Goal: Feedback & Contribution: Leave review/rating

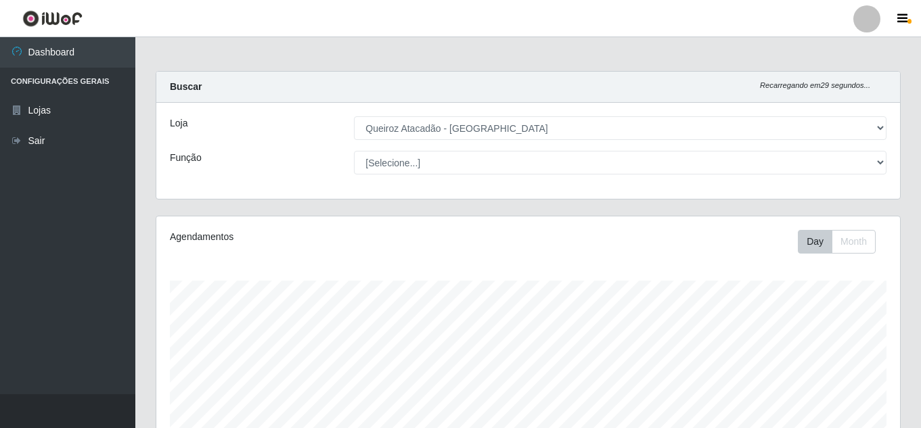
select select "225"
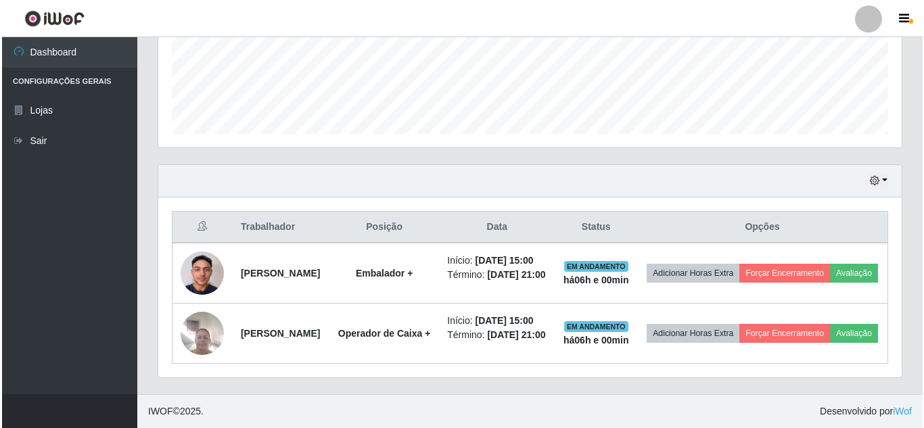
scroll to position [399, 0]
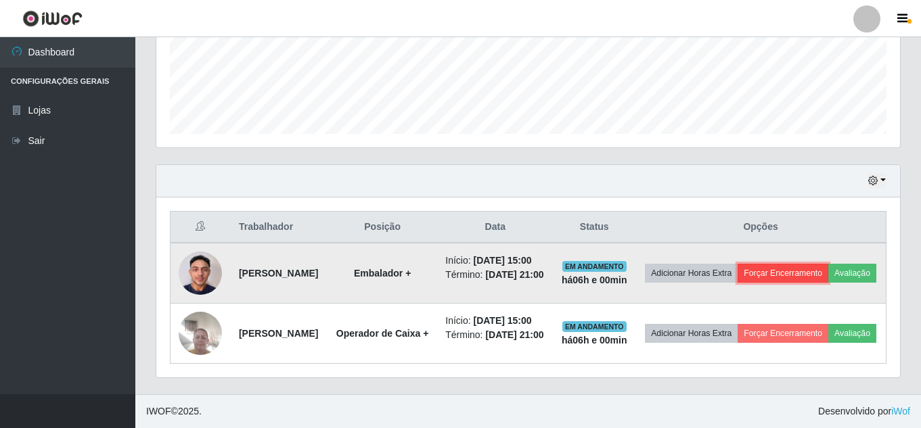
click at [827, 264] on button "Forçar Encerramento" at bounding box center [782, 273] width 91 height 19
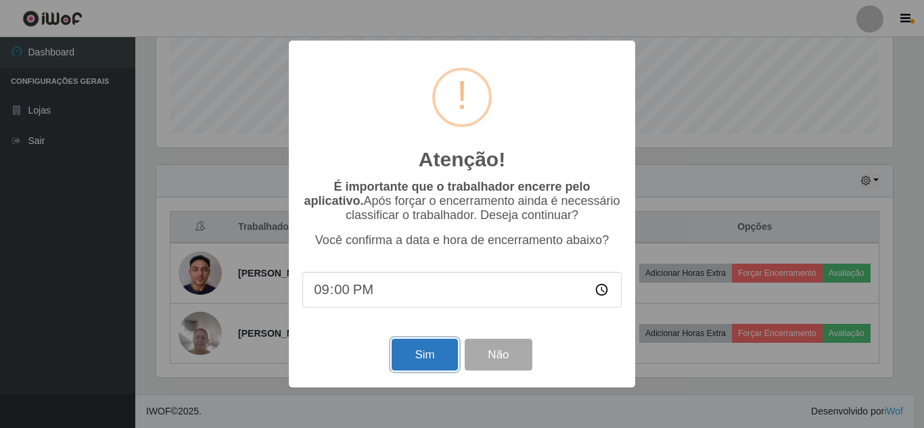
click at [438, 361] on button "Sim" at bounding box center [425, 355] width 66 height 32
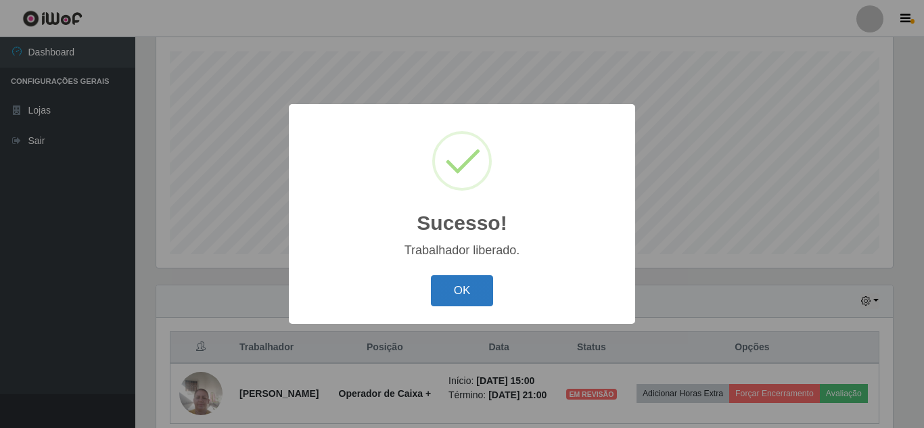
click at [470, 295] on button "OK" at bounding box center [462, 291] width 63 height 32
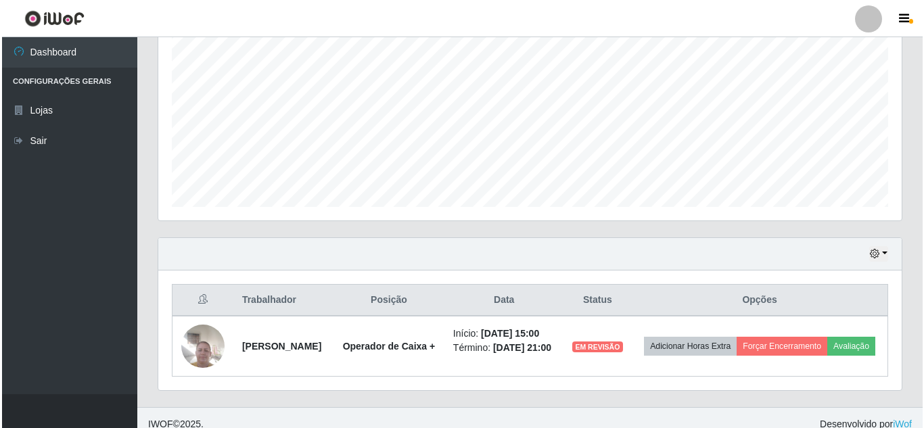
scroll to position [300, 0]
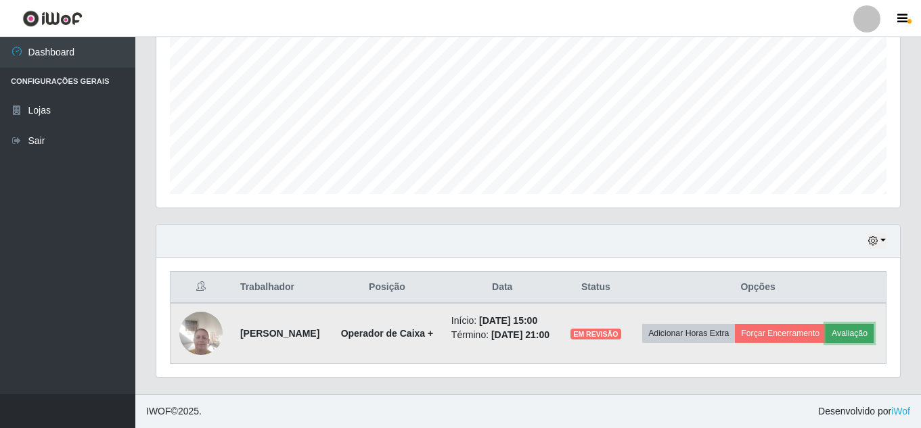
click at [825, 337] on button "Avaliação" at bounding box center [849, 333] width 48 height 19
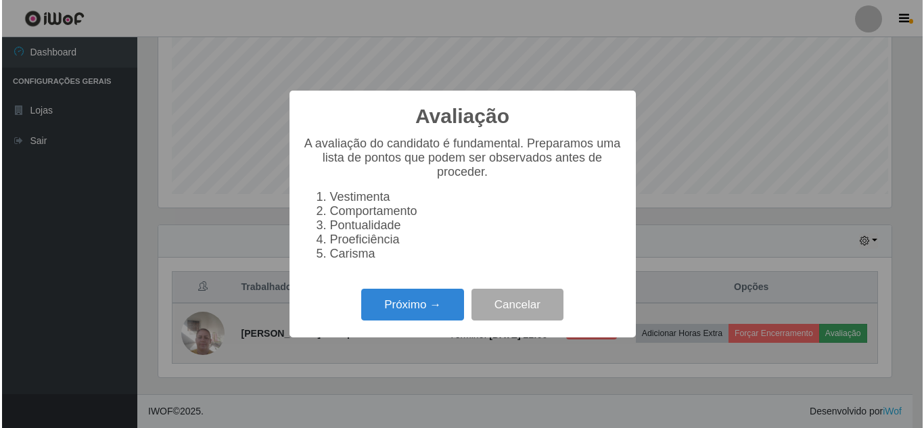
scroll to position [281, 737]
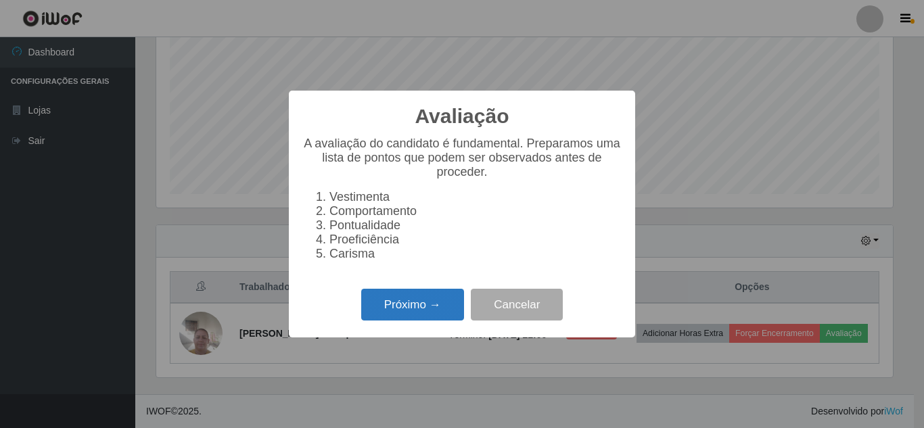
click at [403, 317] on button "Próximo →" at bounding box center [412, 305] width 103 height 32
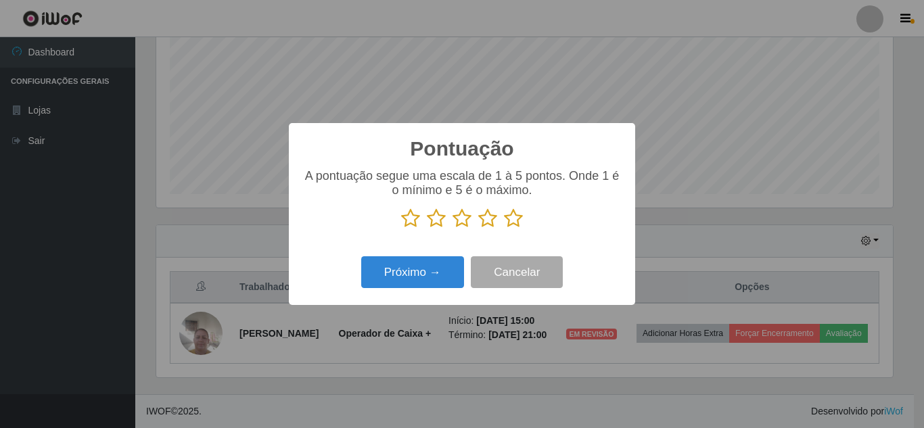
click at [516, 219] on icon at bounding box center [513, 218] width 19 height 20
click at [504, 229] on input "radio" at bounding box center [504, 229] width 0 height 0
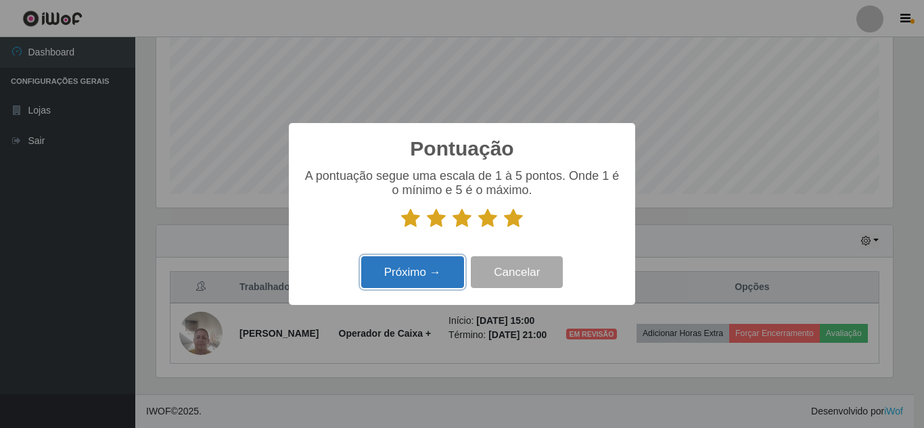
click at [421, 271] on button "Próximo →" at bounding box center [412, 272] width 103 height 32
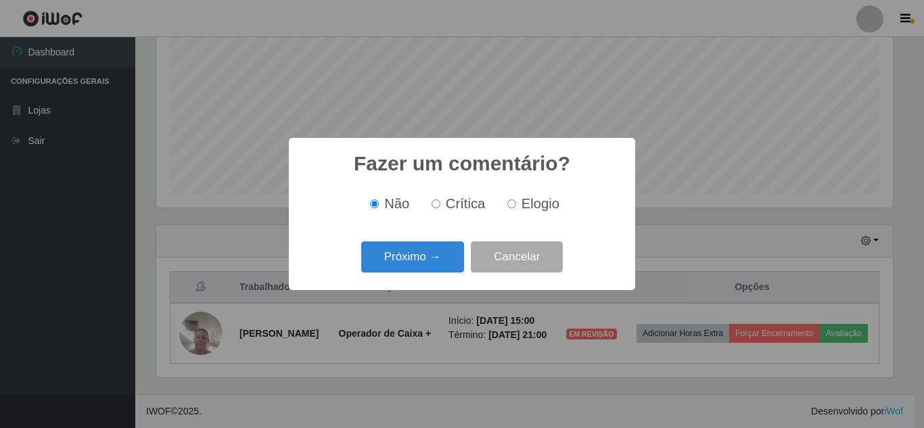
click at [509, 206] on input "Elogio" at bounding box center [511, 204] width 9 height 9
radio input "true"
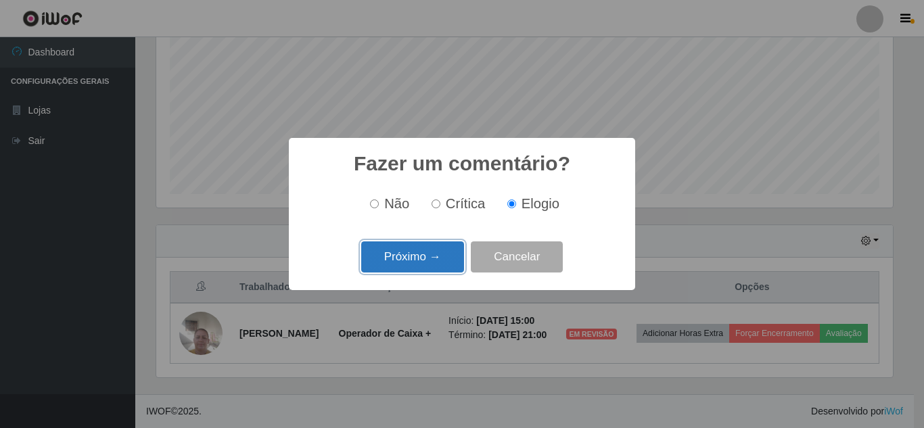
click at [446, 262] on button "Próximo →" at bounding box center [412, 258] width 103 height 32
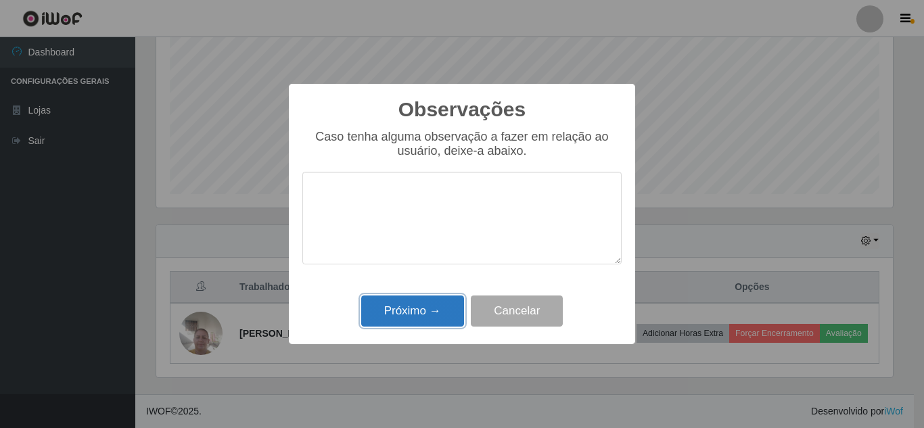
click at [417, 313] on button "Próximo →" at bounding box center [412, 312] width 103 height 32
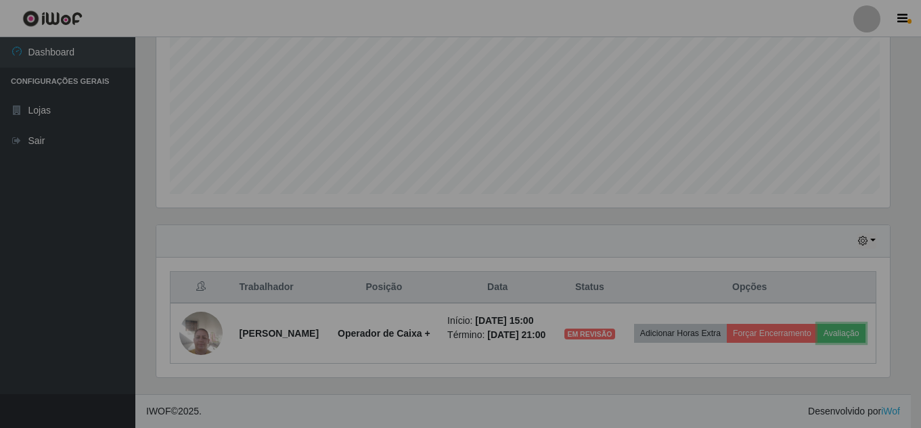
scroll to position [281, 744]
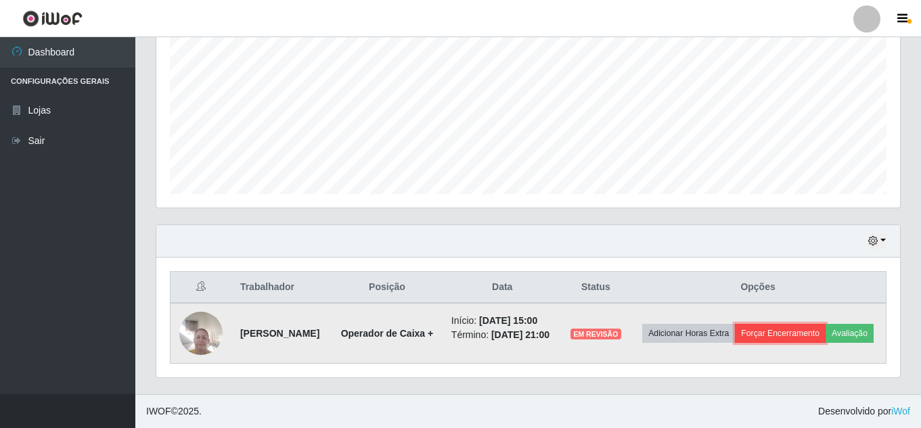
click at [825, 324] on button "Forçar Encerramento" at bounding box center [780, 333] width 91 height 19
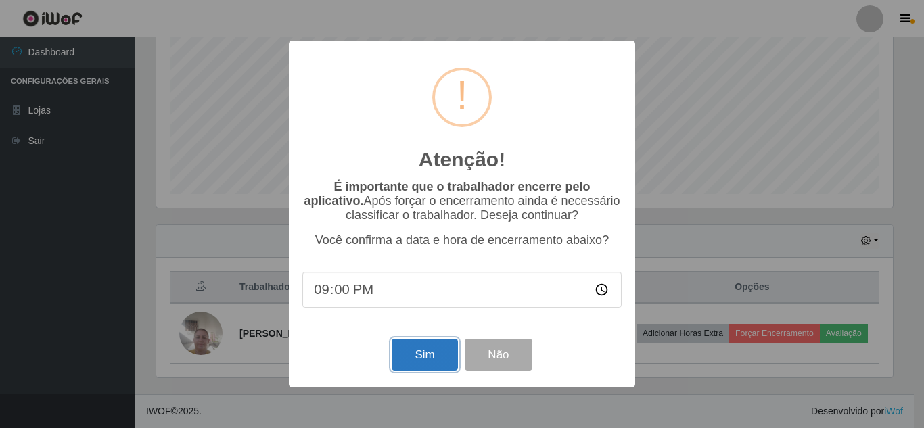
click at [429, 353] on button "Sim" at bounding box center [425, 355] width 66 height 32
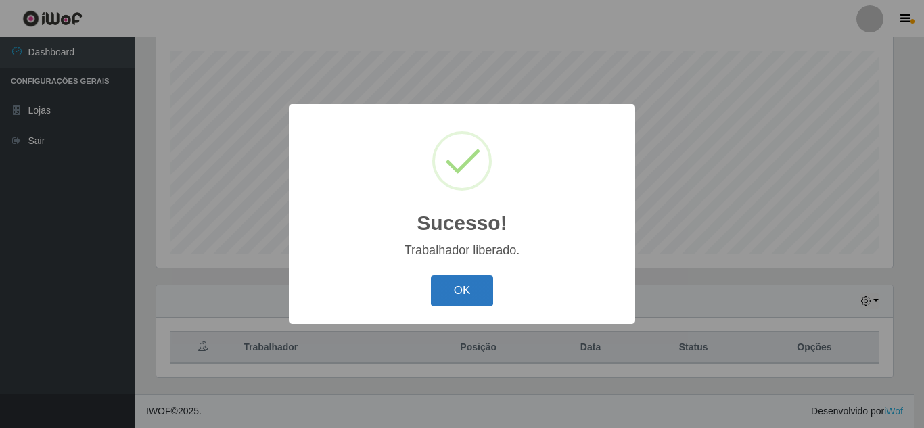
click at [472, 299] on button "OK" at bounding box center [462, 291] width 63 height 32
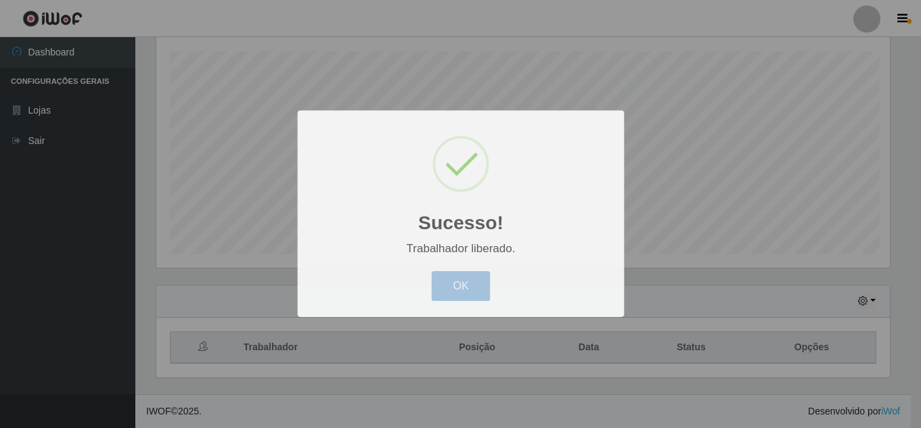
scroll to position [281, 744]
